Goal: Information Seeking & Learning: Learn about a topic

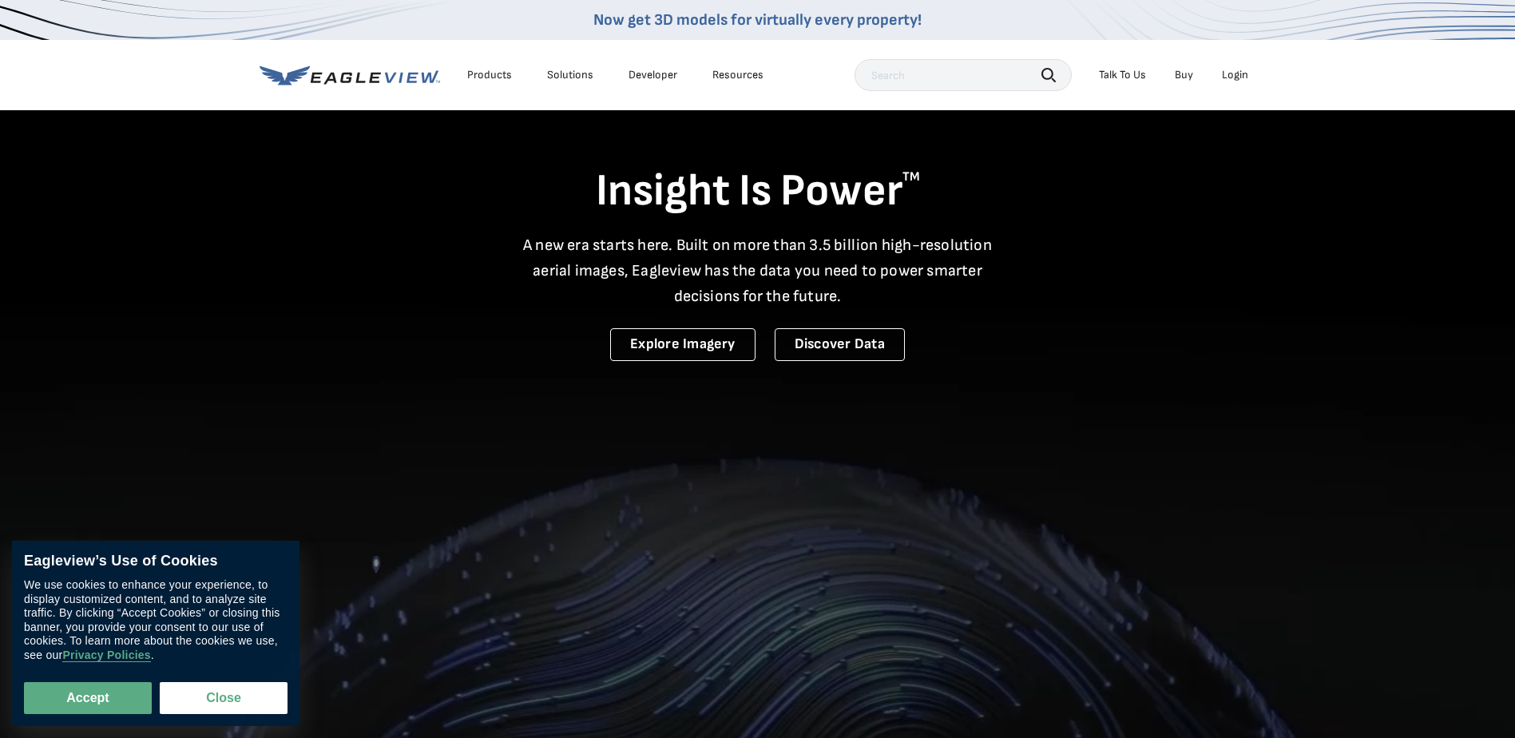
scroll to position [20, 0]
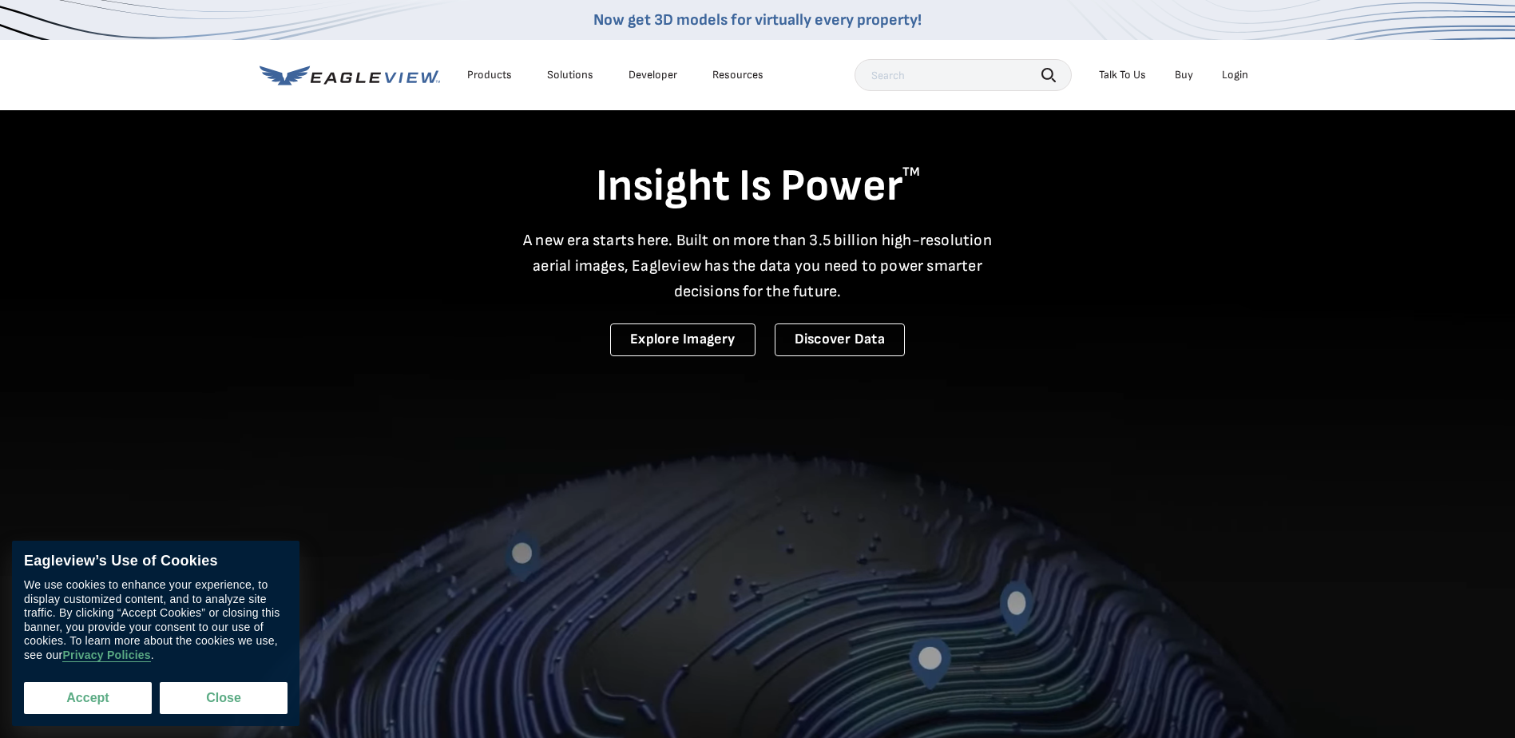
click at [105, 694] on button "Accept" at bounding box center [88, 698] width 128 height 32
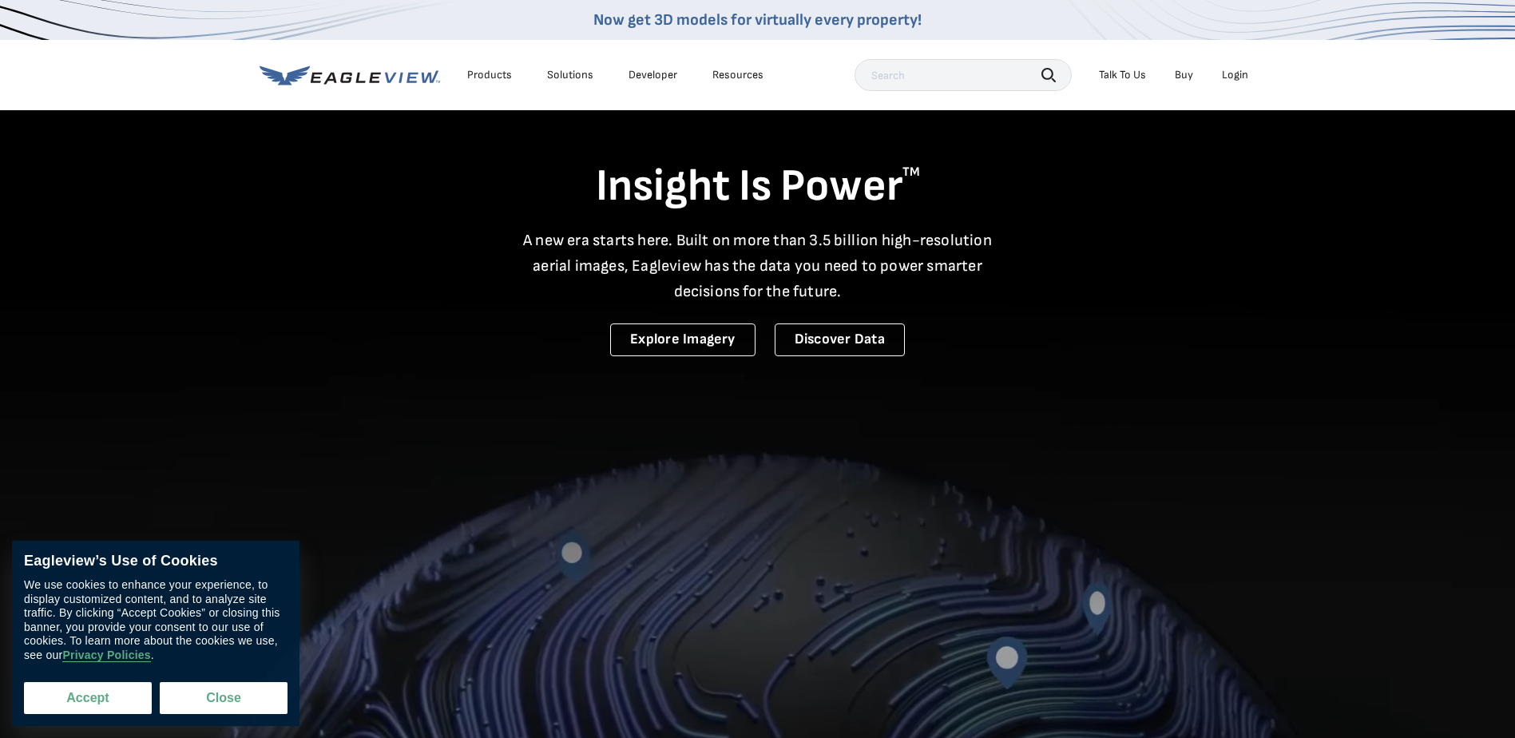
checkbox input "true"
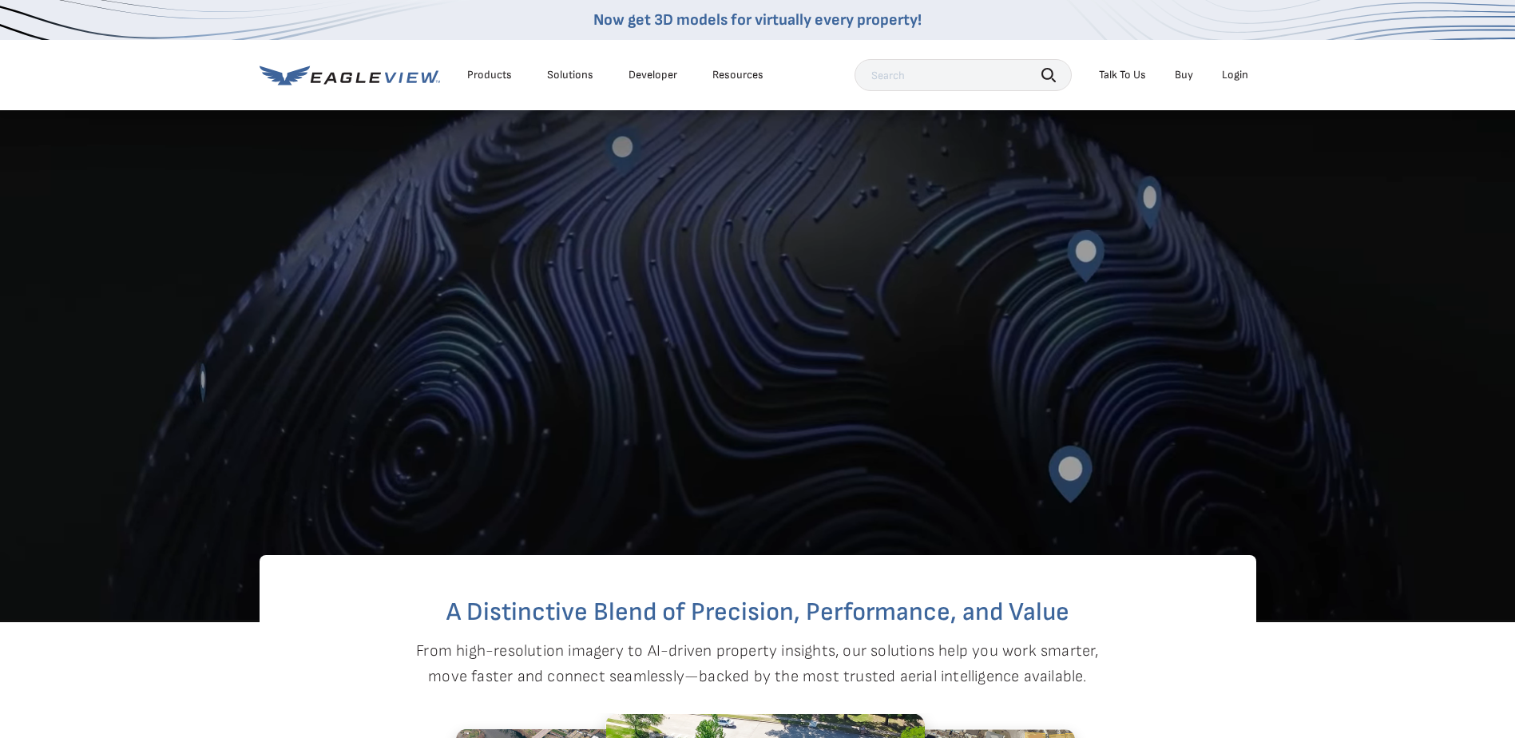
scroll to position [259, 0]
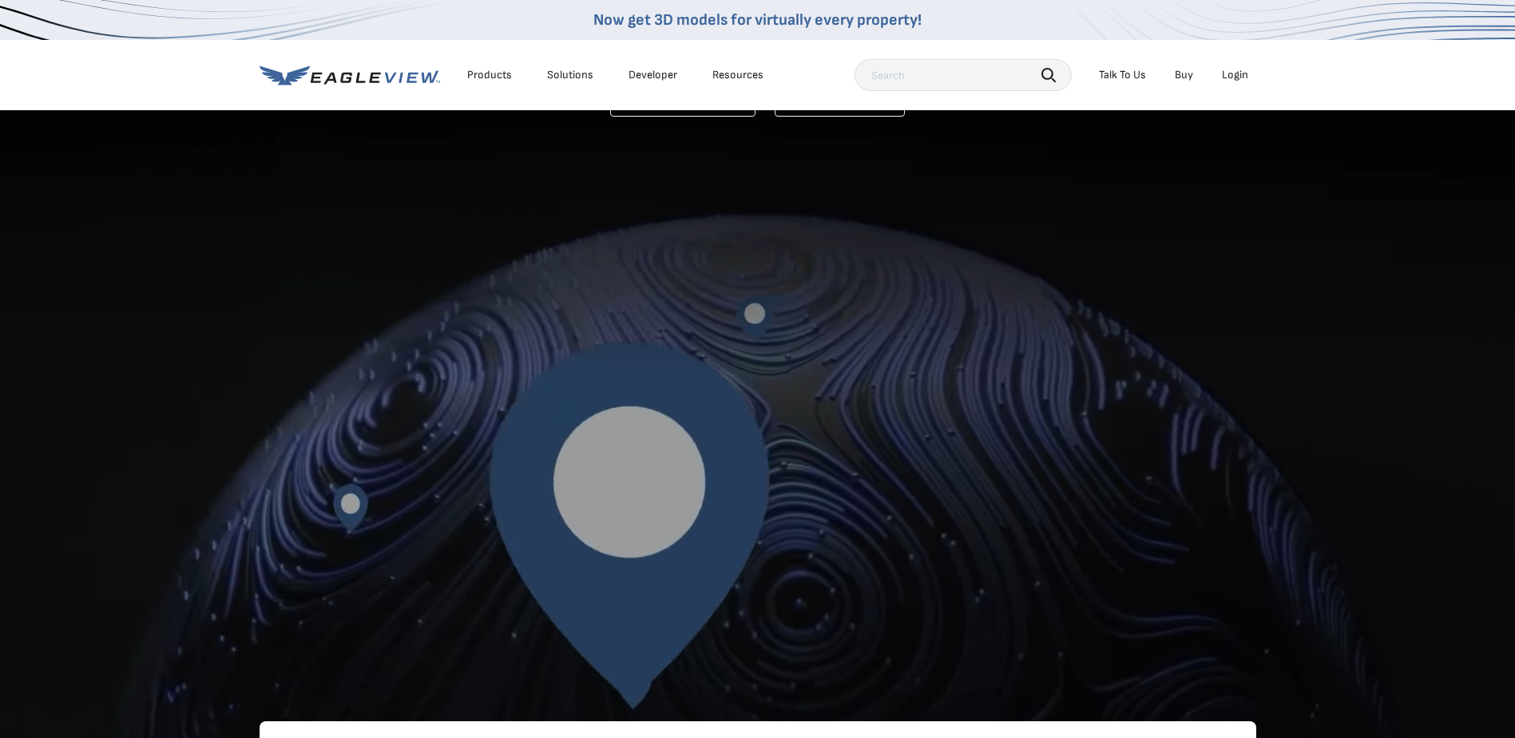
click at [691, 339] on video at bounding box center [757, 265] width 1515 height 1048
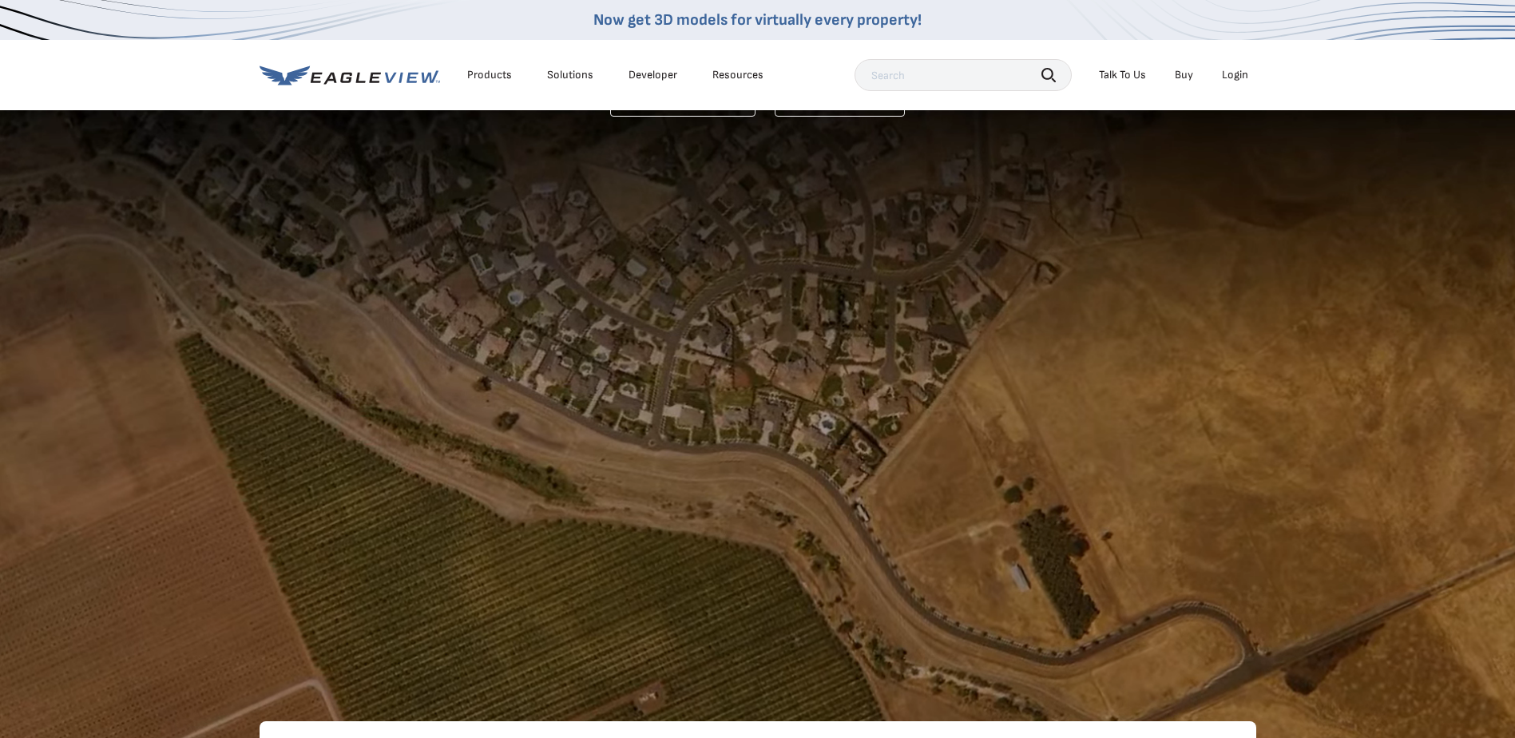
click at [478, 75] on div "Products" at bounding box center [489, 75] width 45 height 14
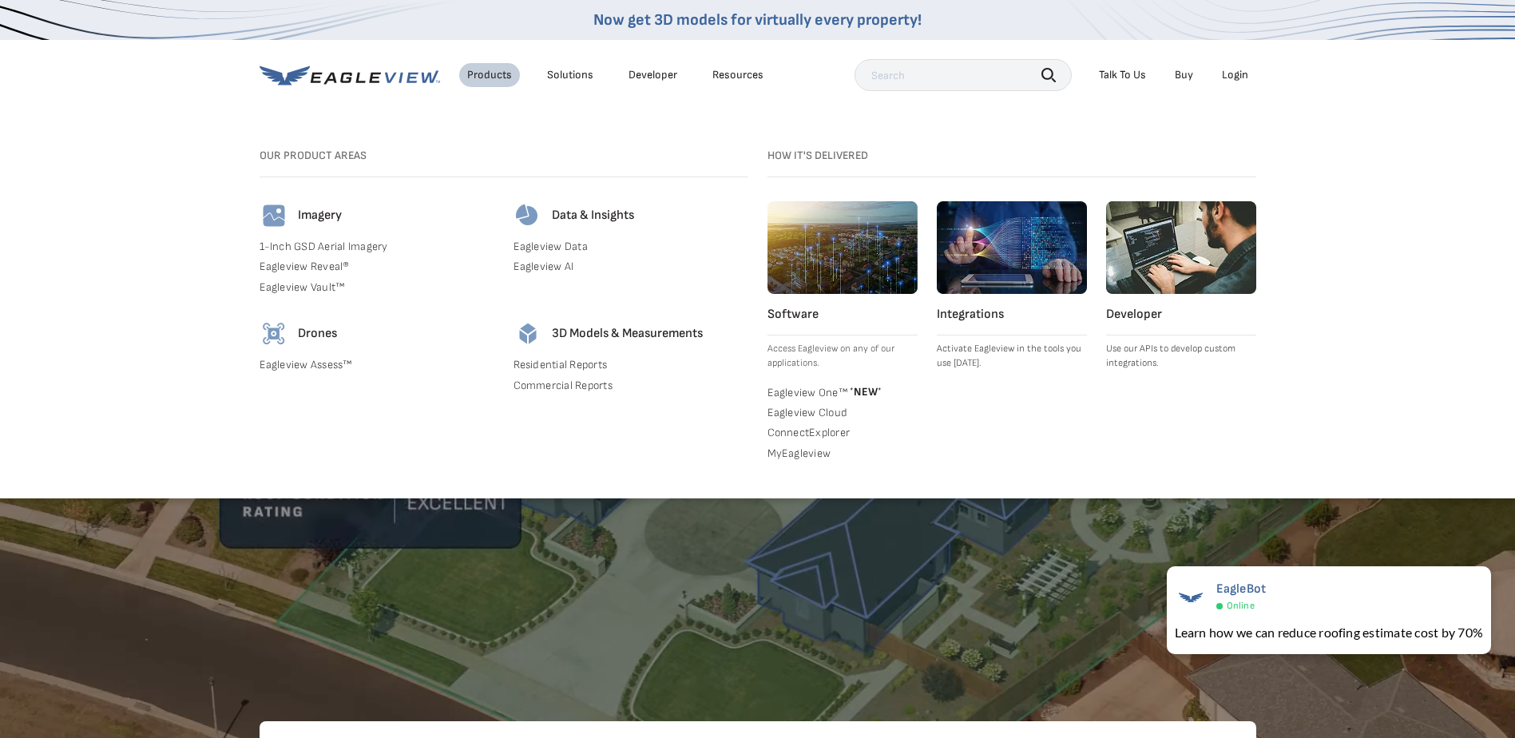
click at [313, 245] on link "1-Inch GSD Aerial Imagery" at bounding box center [376, 247] width 235 height 14
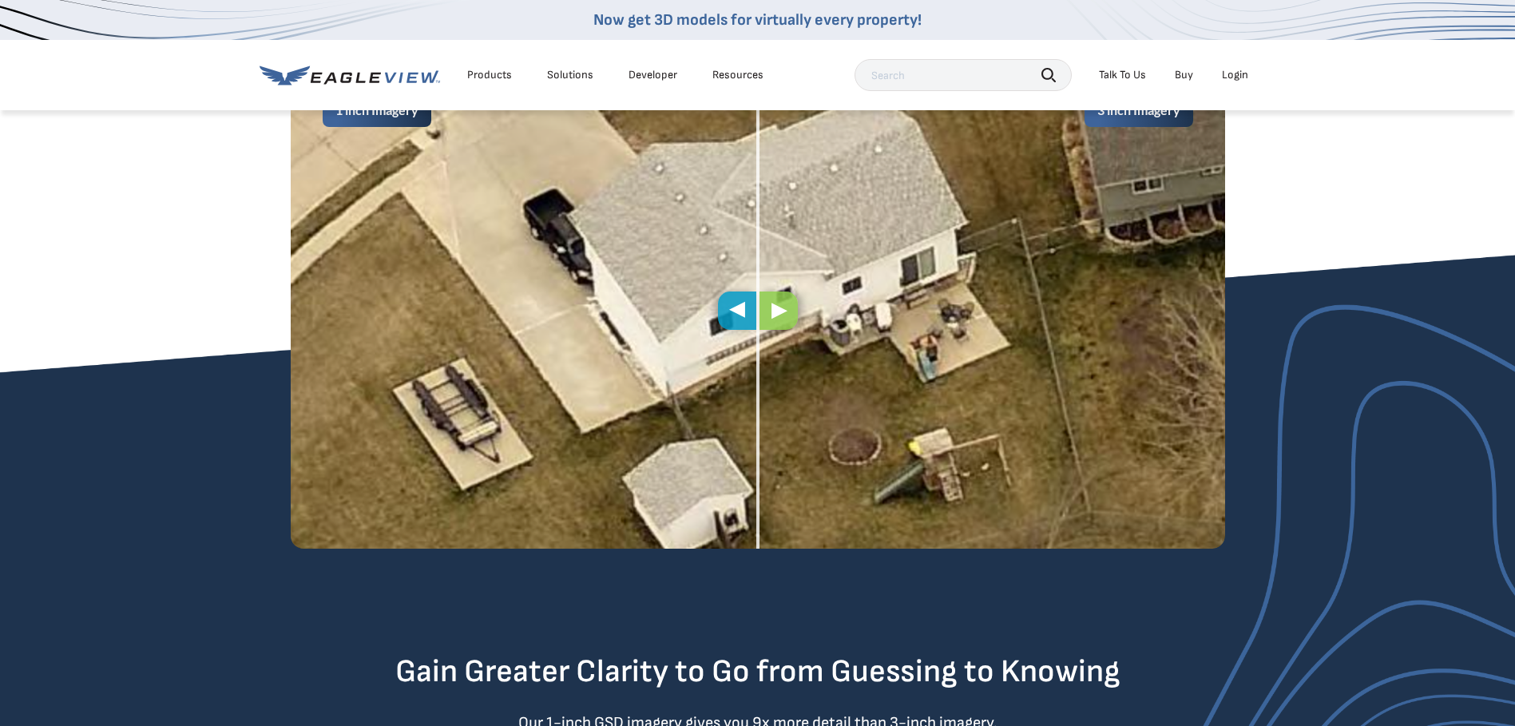
scroll to position [719, 0]
